Goal: Information Seeking & Learning: Learn about a topic

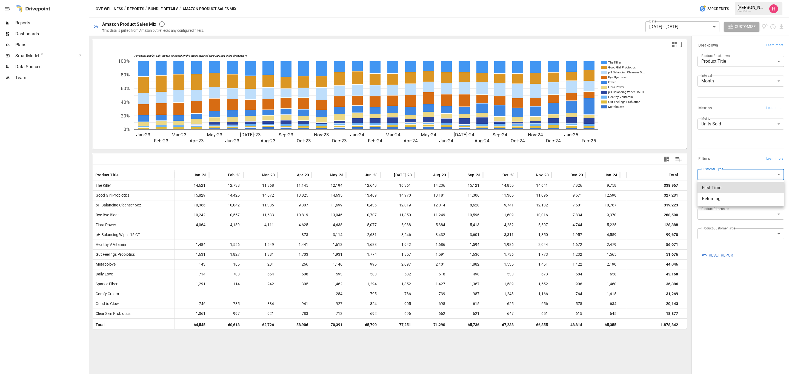
click at [721, 0] on body "Reports Dashboards Plans SmartModel ™ Data Sources Team Love Wellness / Reports…" at bounding box center [394, 0] width 789 height 0
drag, startPoint x: 716, startPoint y: 187, endPoint x: 690, endPoint y: 221, distance: 43.1
click at [717, 186] on span "First-Time" at bounding box center [741, 188] width 78 height 7
type input "**********"
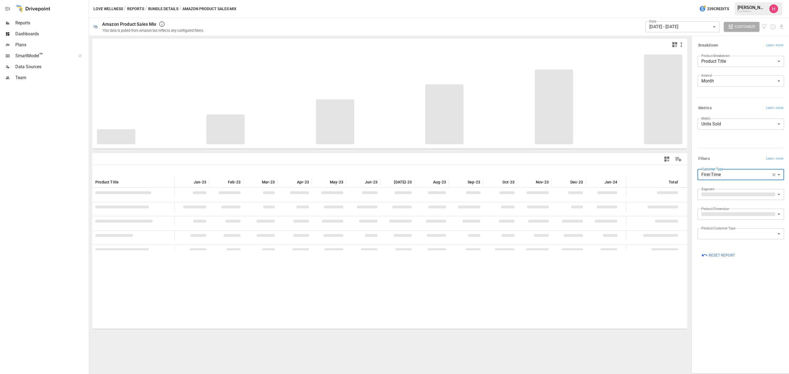
click at [708, 0] on body "Reports Dashboards Plans SmartModel ™ Data Sources Team Love Wellness / Reports…" at bounding box center [394, 0] width 789 height 0
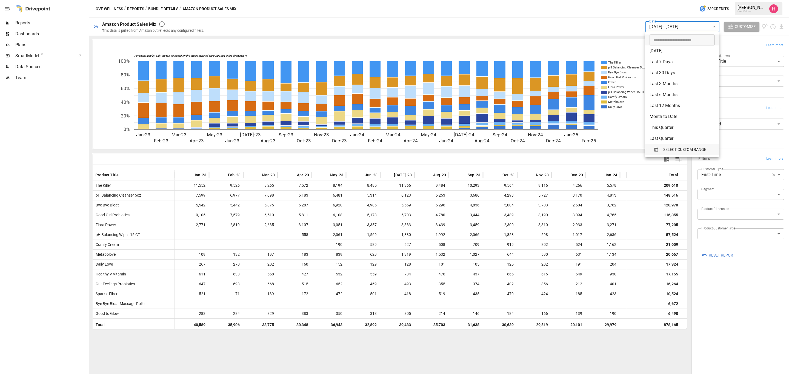
click at [668, 147] on span "SELECT CUSTOM RANGE" at bounding box center [684, 149] width 43 height 7
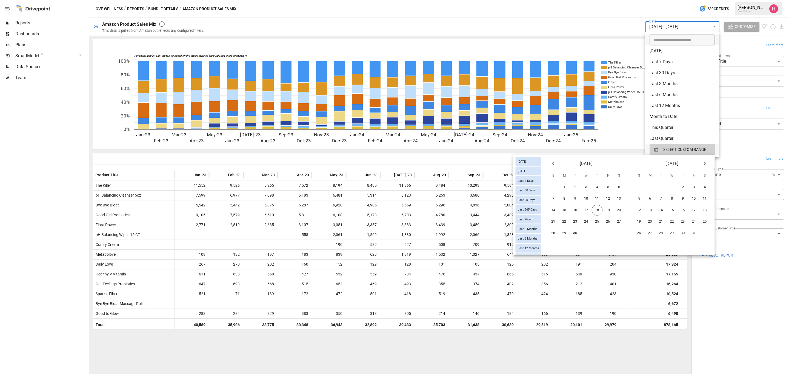
click at [555, 161] on icon "Previous month" at bounding box center [553, 164] width 7 height 7
click at [606, 188] on button "1" at bounding box center [608, 187] width 11 height 11
click at [673, 212] on button "17" at bounding box center [671, 210] width 11 height 11
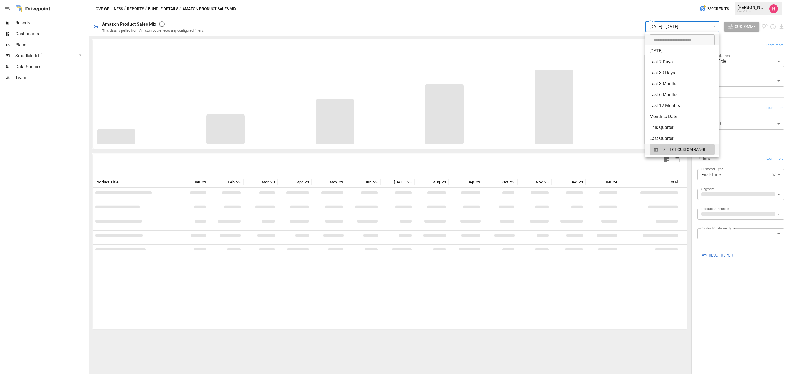
click at [733, 308] on div at bounding box center [394, 187] width 789 height 374
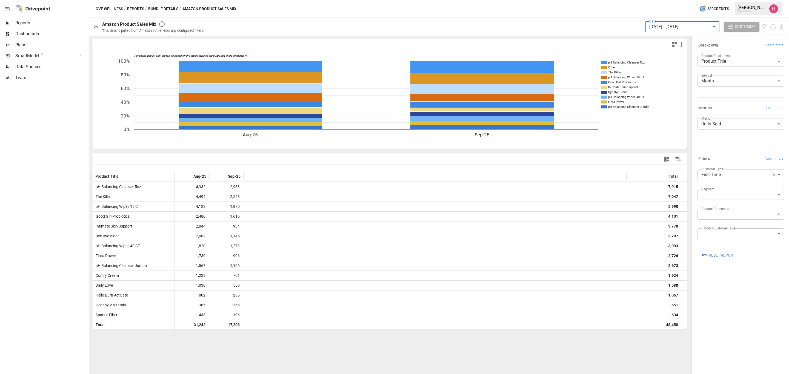
click at [736, 0] on body "Reports Dashboards Plans SmartModel ™ Data Sources Team Love Wellness / Reports…" at bounding box center [394, 0] width 789 height 0
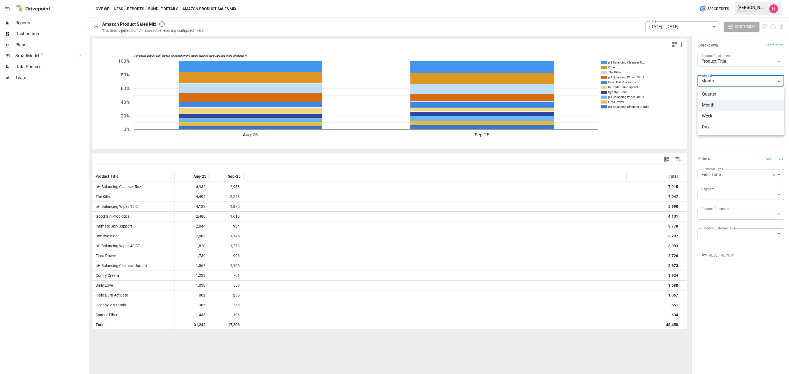
click at [721, 127] on span "Day" at bounding box center [741, 127] width 78 height 7
type input "***"
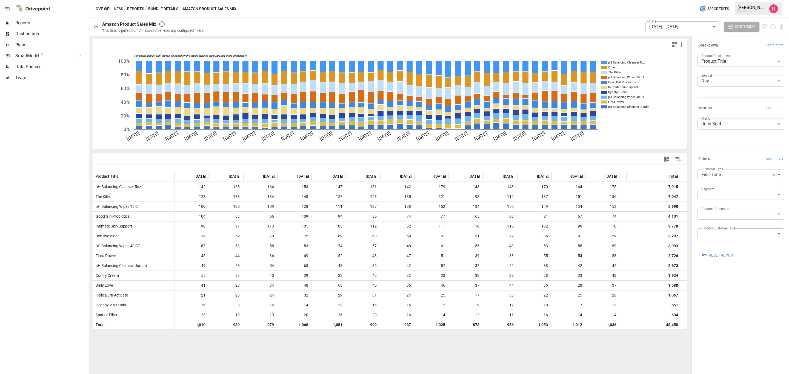
click at [388, 11] on div "Love Wellness / Reports / Bundle Details / Amazon Product Sales Mix 239 Credits…" at bounding box center [439, 9] width 700 height 18
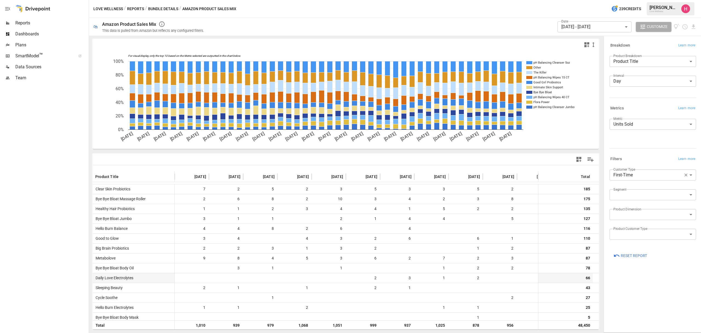
scroll to position [174, 0]
drag, startPoint x: 65, startPoint y: 148, endPoint x: 67, endPoint y: 152, distance: 4.4
click at [65, 148] on div at bounding box center [44, 207] width 88 height 249
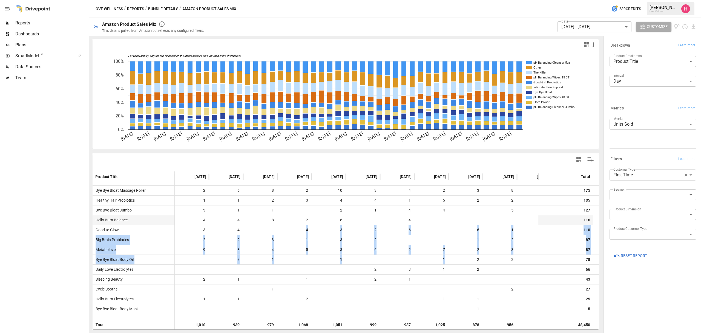
drag, startPoint x: 463, startPoint y: 258, endPoint x: 323, endPoint y: 219, distance: 144.9
click at [561, 0] on body "Reports Dashboards Plans SmartModel ™ Data Sources Team Love Wellness / Reports…" at bounding box center [350, 0] width 701 height 0
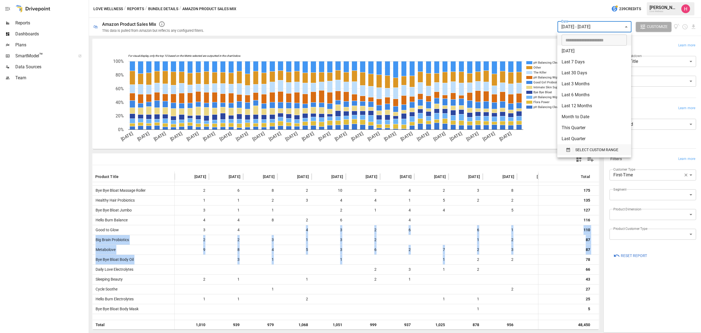
click at [600, 151] on span "SELECT CUSTOM RANGE" at bounding box center [596, 149] width 43 height 7
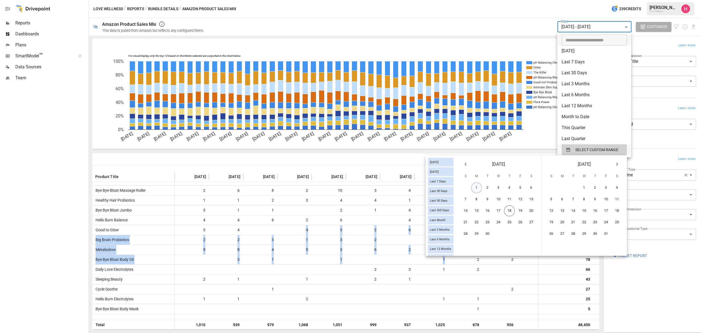
click at [475, 190] on button "1" at bounding box center [476, 187] width 11 height 11
click at [510, 208] on button "18" at bounding box center [509, 210] width 11 height 11
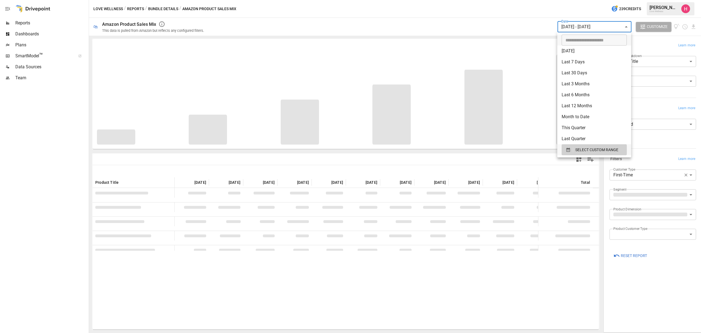
click at [671, 304] on div at bounding box center [350, 166] width 701 height 333
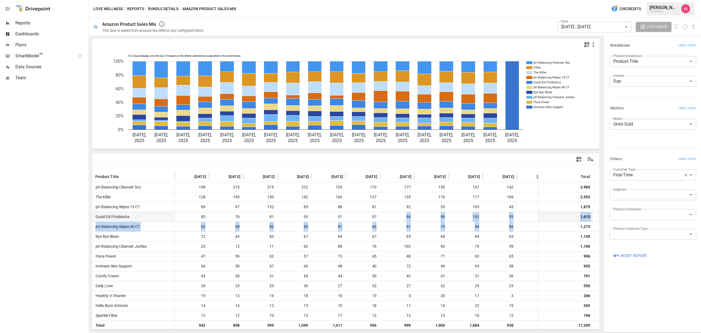
drag, startPoint x: 516, startPoint y: 226, endPoint x: 402, endPoint y: 215, distance: 114.2
click at [402, 215] on div "pH Balancing Cleanser 5oz 198 215 215 222 153 170 177 155 167 142 173 2,983 The…" at bounding box center [472, 251] width 759 height 138
click at [495, 158] on div at bounding box center [471, 159] width 251 height 12
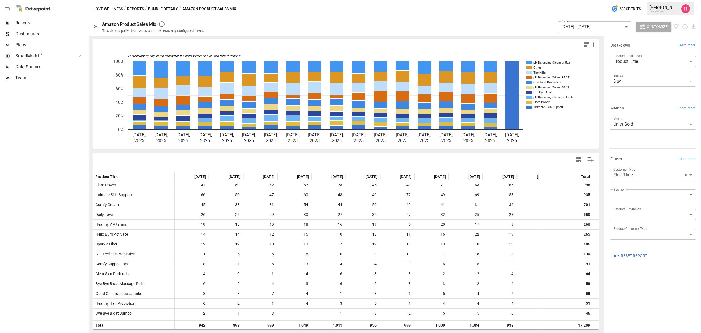
scroll to position [146, 0]
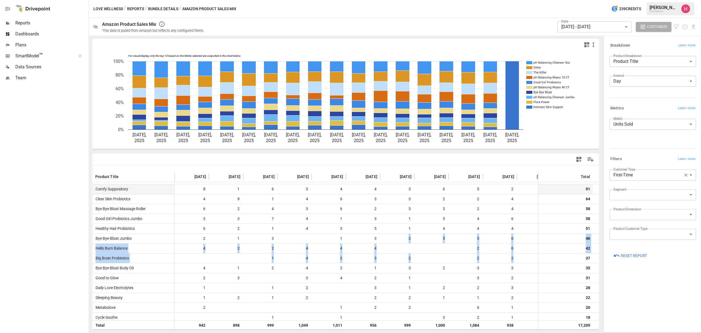
drag, startPoint x: 519, startPoint y: 254, endPoint x: 429, endPoint y: 191, distance: 109.0
click at [379, 229] on div "Comfy Cream 45 38 31 54 44 50 42 41 31 36 26 33 38 701 Daily Love 26 25 29 30 2…" at bounding box center [472, 233] width 759 height 217
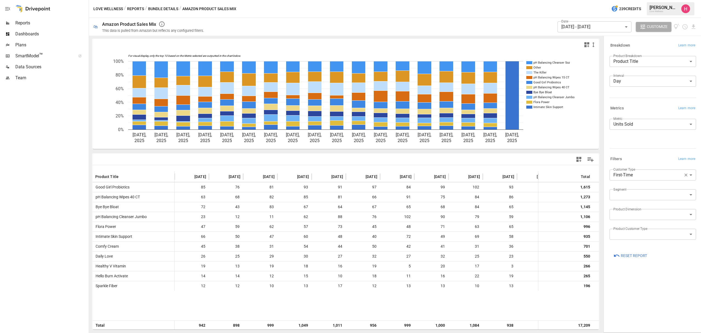
scroll to position [0, 0]
click at [511, 157] on div at bounding box center [471, 159] width 251 height 12
click at [532, 158] on div at bounding box center [471, 159] width 251 height 12
